Goal: Task Accomplishment & Management: Use online tool/utility

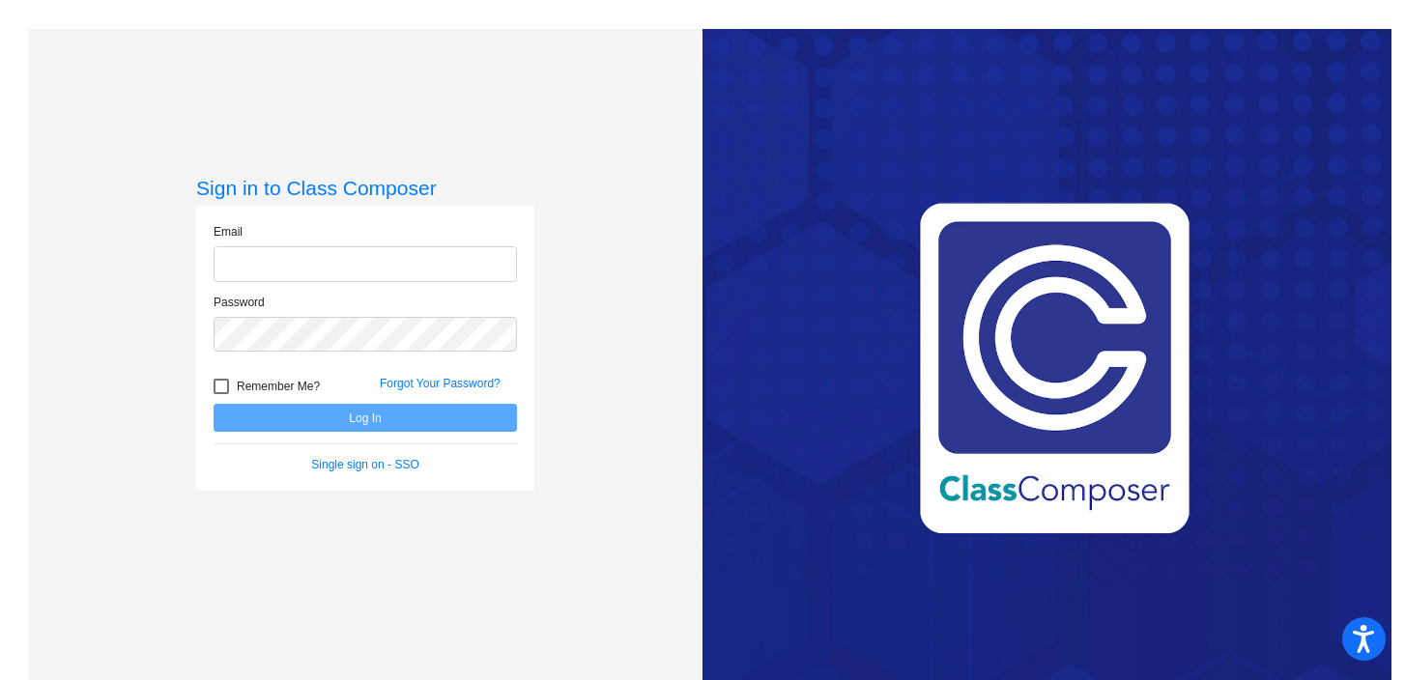
type input "[EMAIL_ADDRESS][DOMAIN_NAME]"
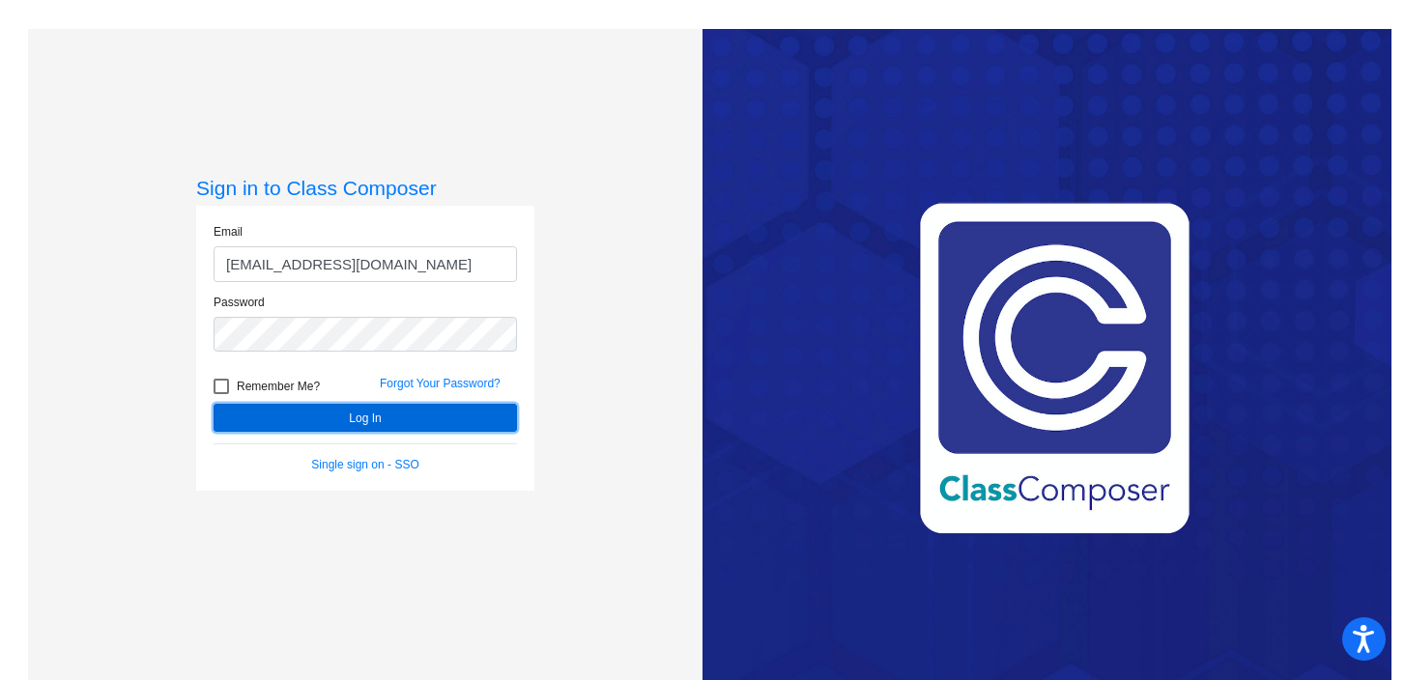
click at [356, 422] on button "Log In" at bounding box center [364, 418] width 303 height 28
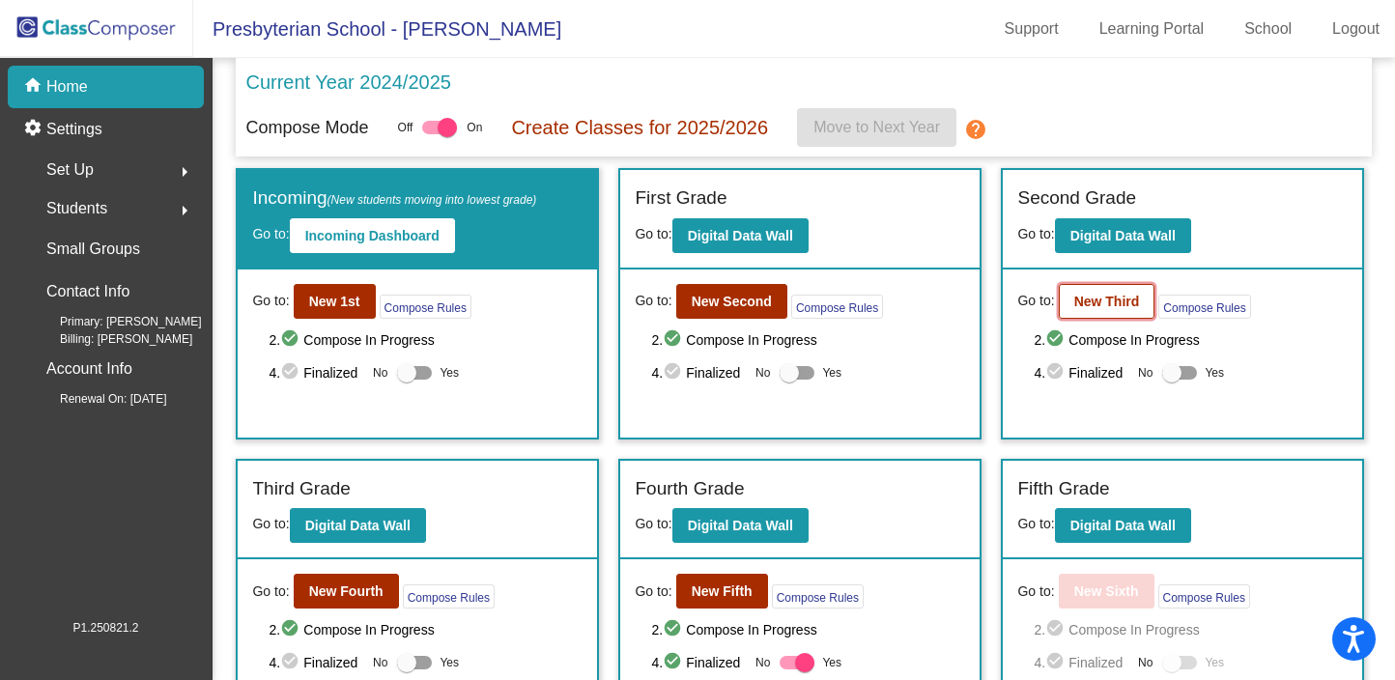
click at [1096, 308] on b "New Third" at bounding box center [1107, 301] width 66 height 15
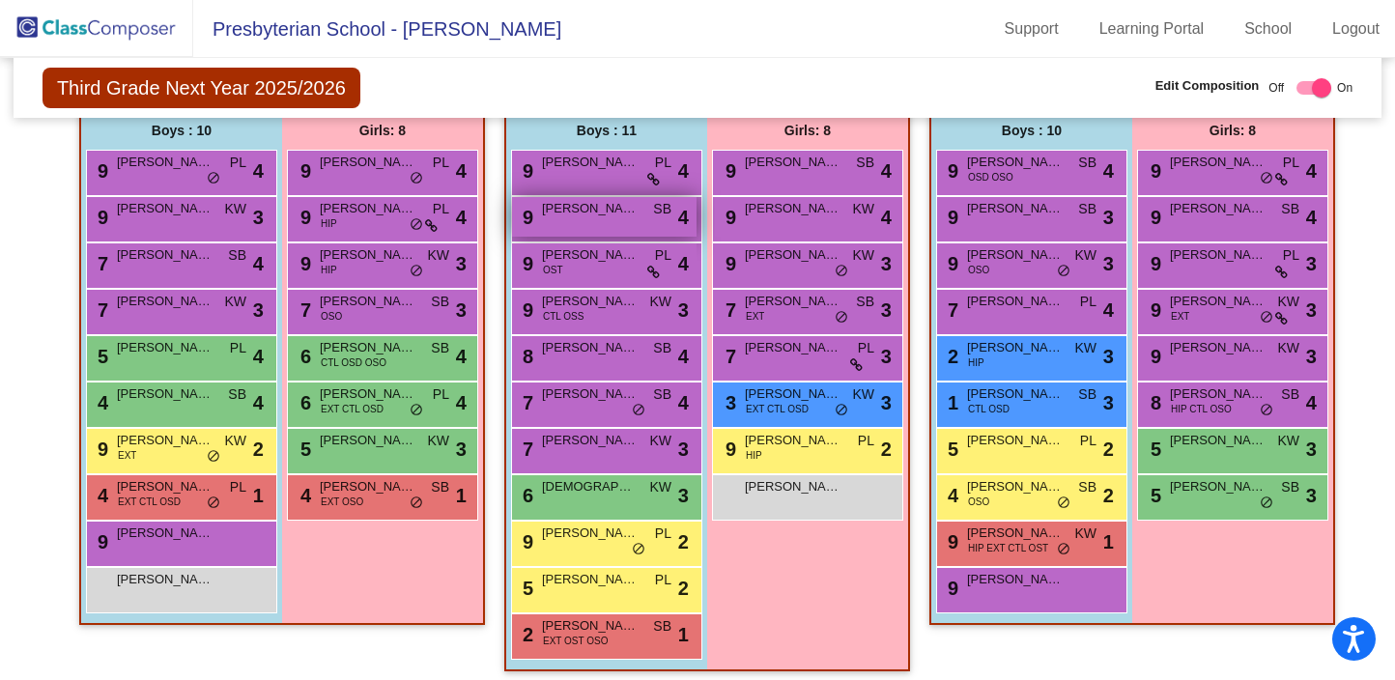
scroll to position [450, 0]
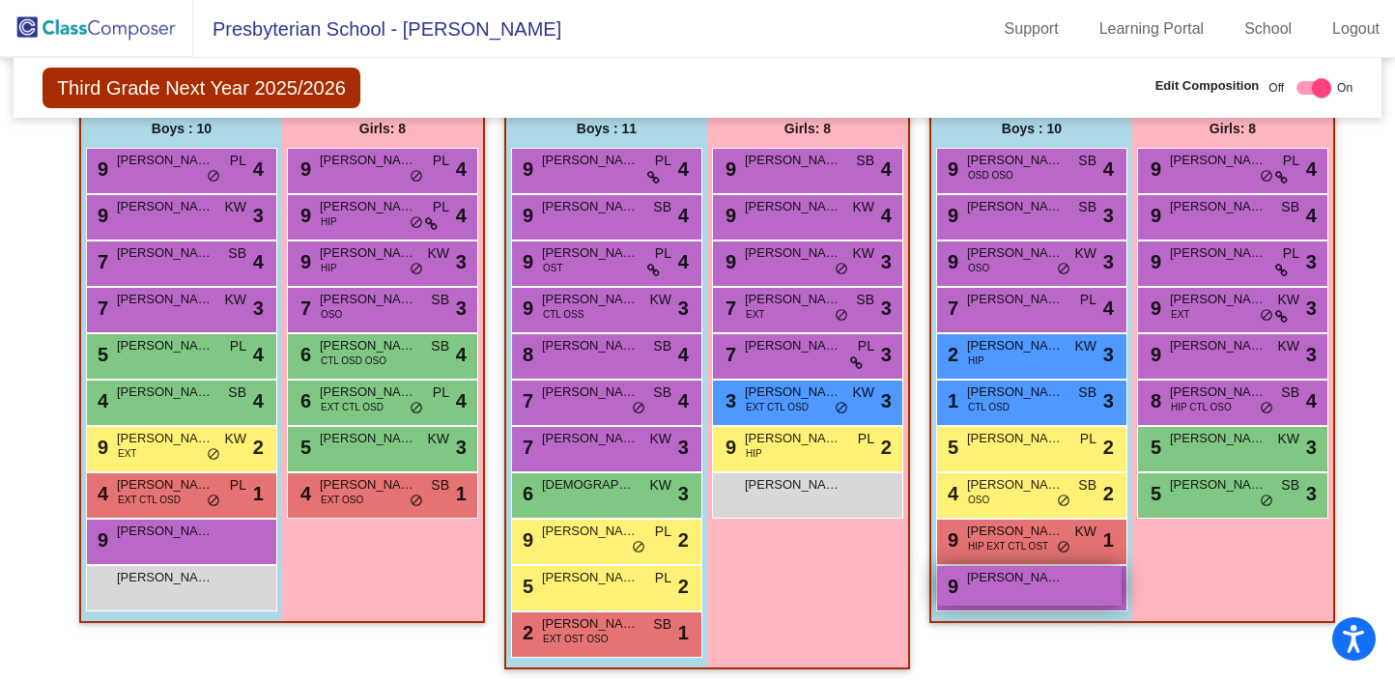
click at [1001, 580] on span "[PERSON_NAME]" at bounding box center [1015, 577] width 97 height 19
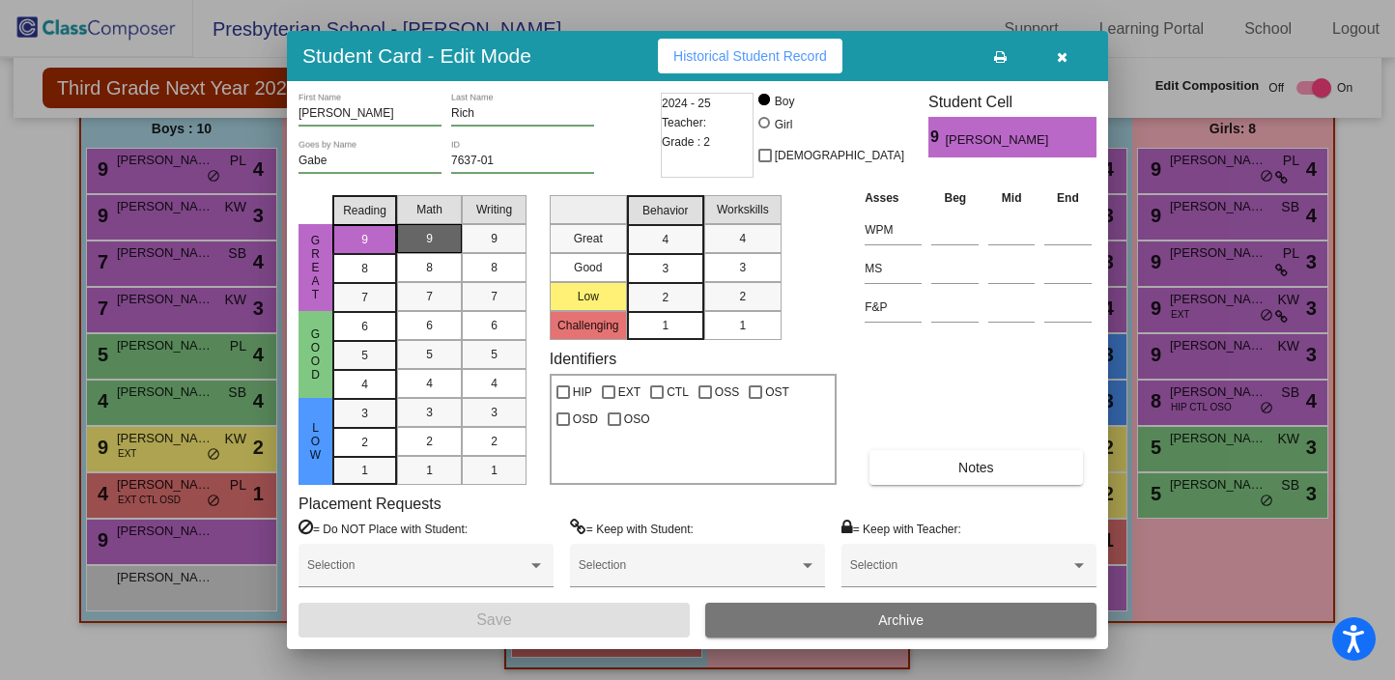
click at [1065, 61] on icon "button" at bounding box center [1062, 57] width 11 height 14
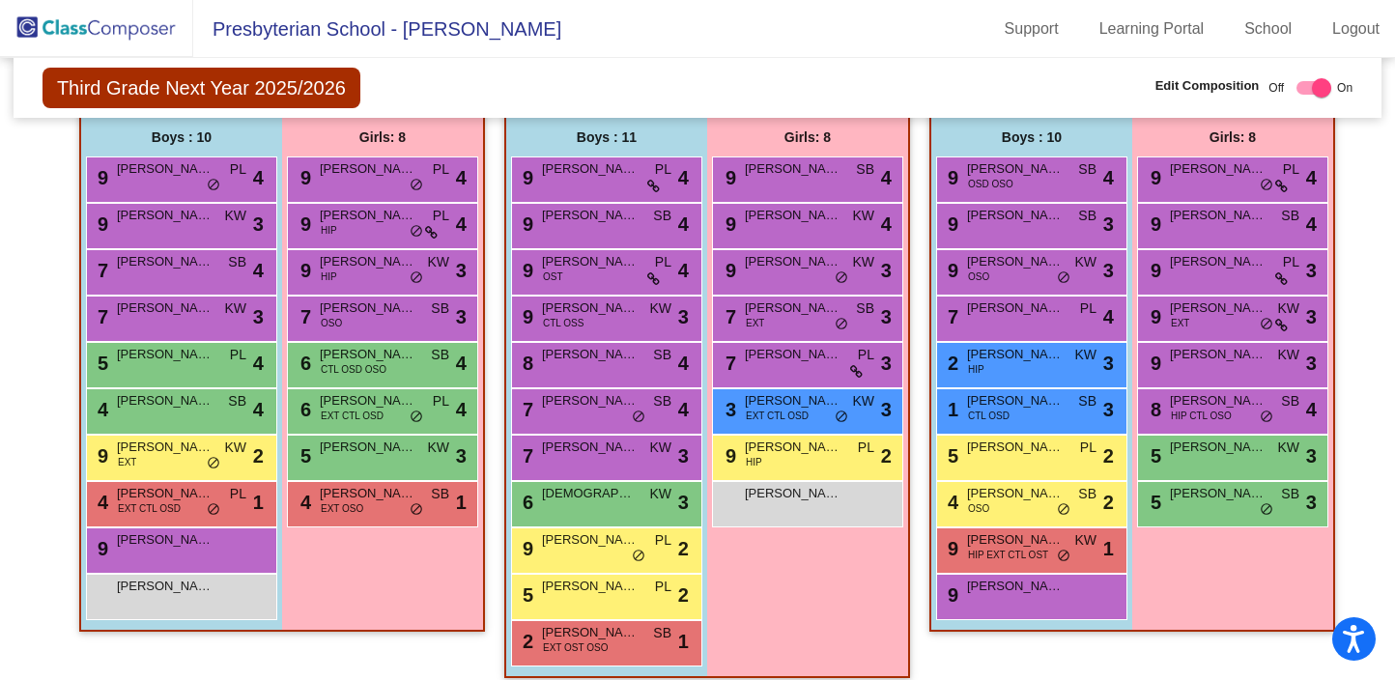
scroll to position [446, 0]
